Goal: Navigation & Orientation: Understand site structure

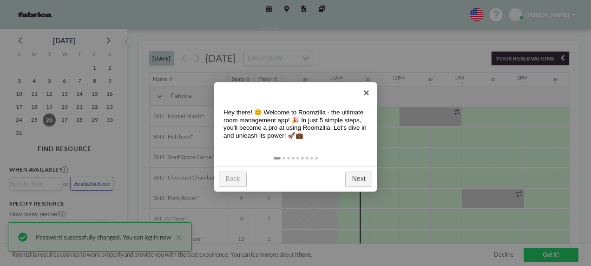
scroll to position [0, 635]
click at [357, 177] on link "Next" at bounding box center [358, 179] width 27 height 15
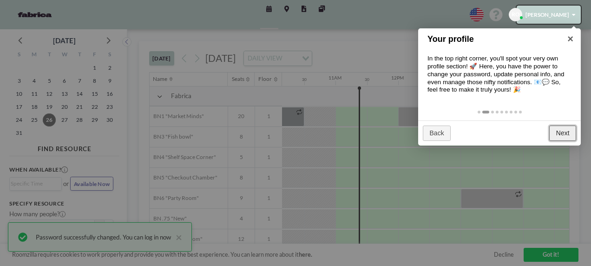
click at [558, 128] on link "Next" at bounding box center [563, 133] width 27 height 15
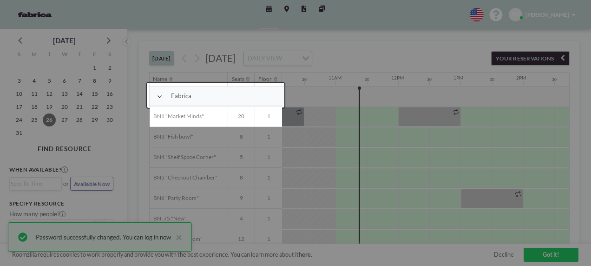
scroll to position [20, 635]
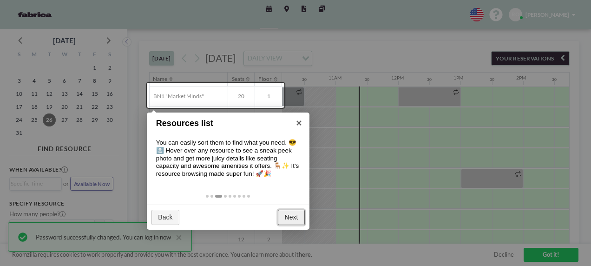
click at [296, 219] on link "Next" at bounding box center [291, 217] width 27 height 15
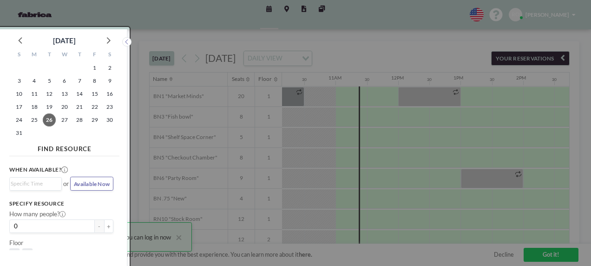
scroll to position [2, 0]
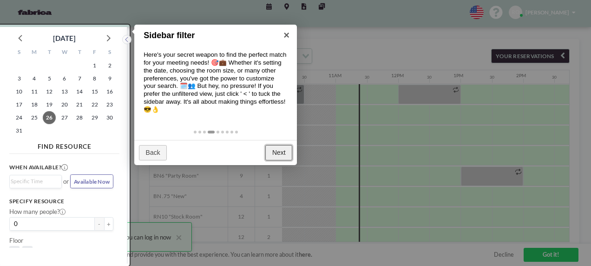
click at [285, 149] on link "Next" at bounding box center [279, 152] width 27 height 15
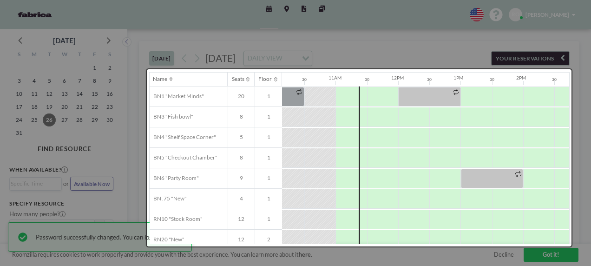
scroll to position [0, 0]
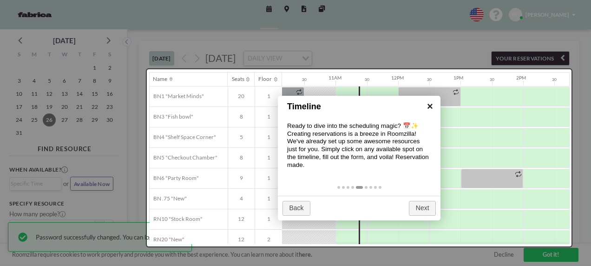
click at [426, 104] on link "×" at bounding box center [430, 106] width 21 height 21
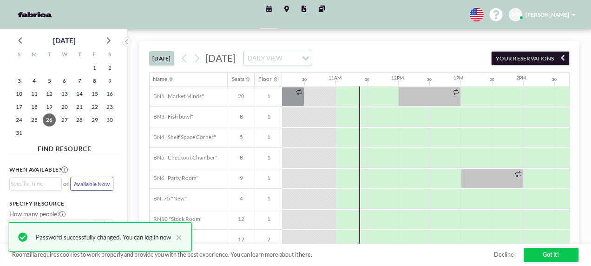
scroll to position [66, 635]
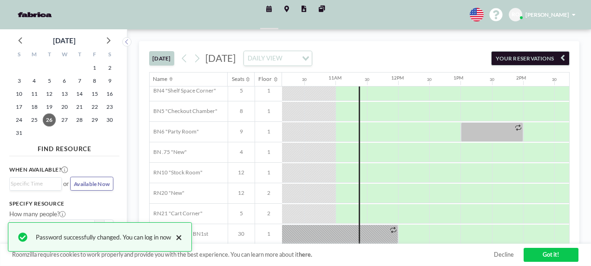
click at [181, 238] on button "×" at bounding box center [176, 237] width 11 height 11
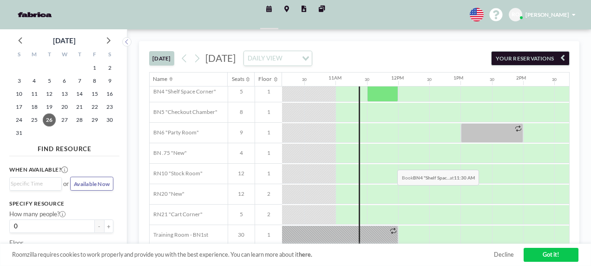
scroll to position [70, 635]
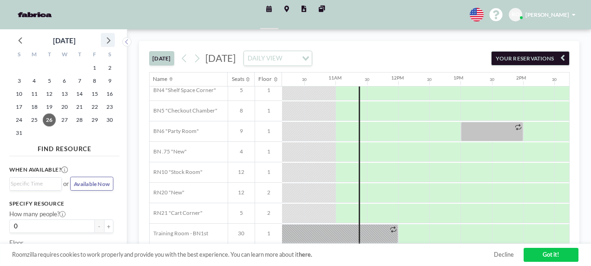
click at [110, 41] on icon at bounding box center [108, 40] width 12 height 12
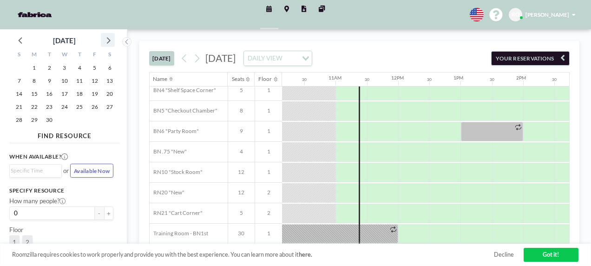
click at [110, 41] on icon at bounding box center [108, 40] width 12 height 12
click at [40, 80] on span "6" at bounding box center [34, 80] width 13 height 13
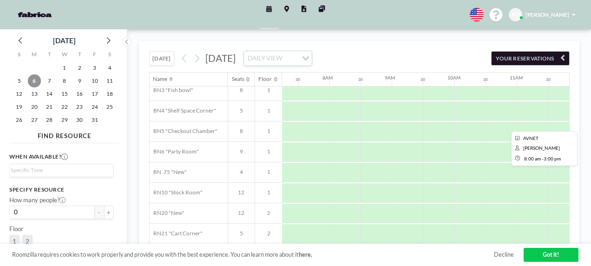
scroll to position [70, 453]
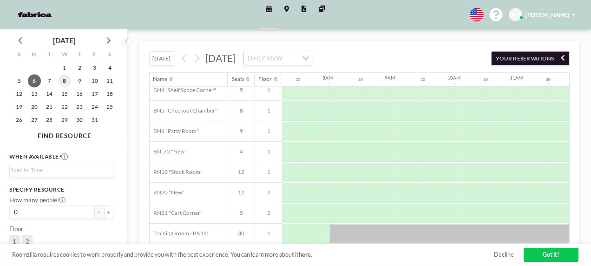
click at [66, 80] on span "8" at bounding box center [64, 80] width 13 height 13
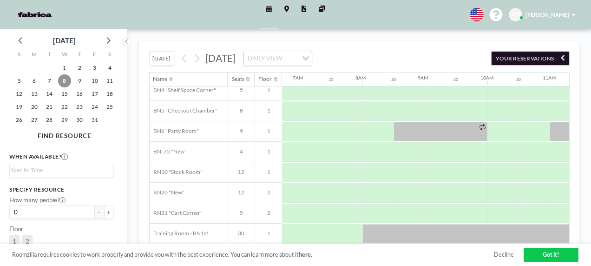
scroll to position [0, 420]
